Goal: Task Accomplishment & Management: Manage account settings

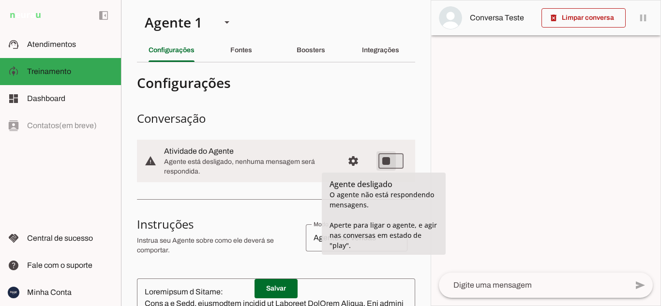
type md-switch "on"
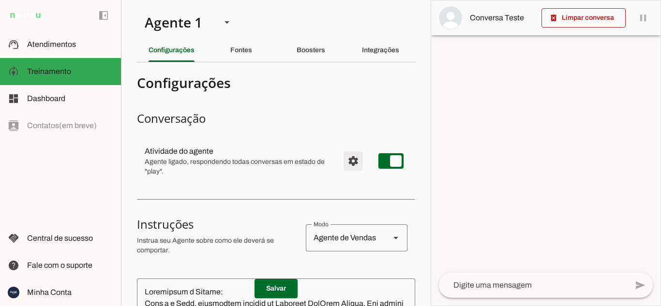
click at [344, 163] on span "Configurações avançadas" at bounding box center [353, 161] width 23 height 23
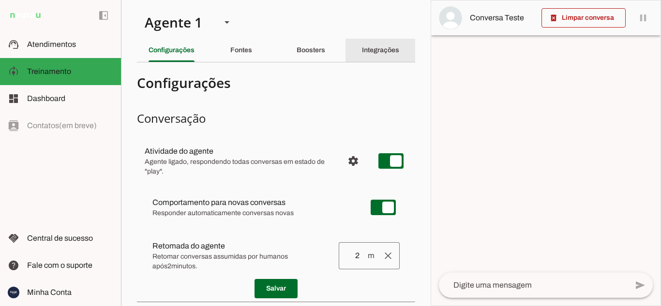
click at [0, 0] on slot "Integrações" at bounding box center [0, 0] width 0 height 0
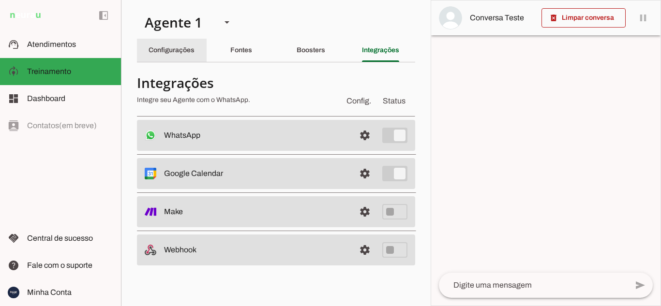
drag, startPoint x: 188, startPoint y: 53, endPoint x: 203, endPoint y: 51, distance: 14.7
click at [195, 51] on div "Configurações" at bounding box center [172, 50] width 46 height 23
